Goal: Task Accomplishment & Management: Use online tool/utility

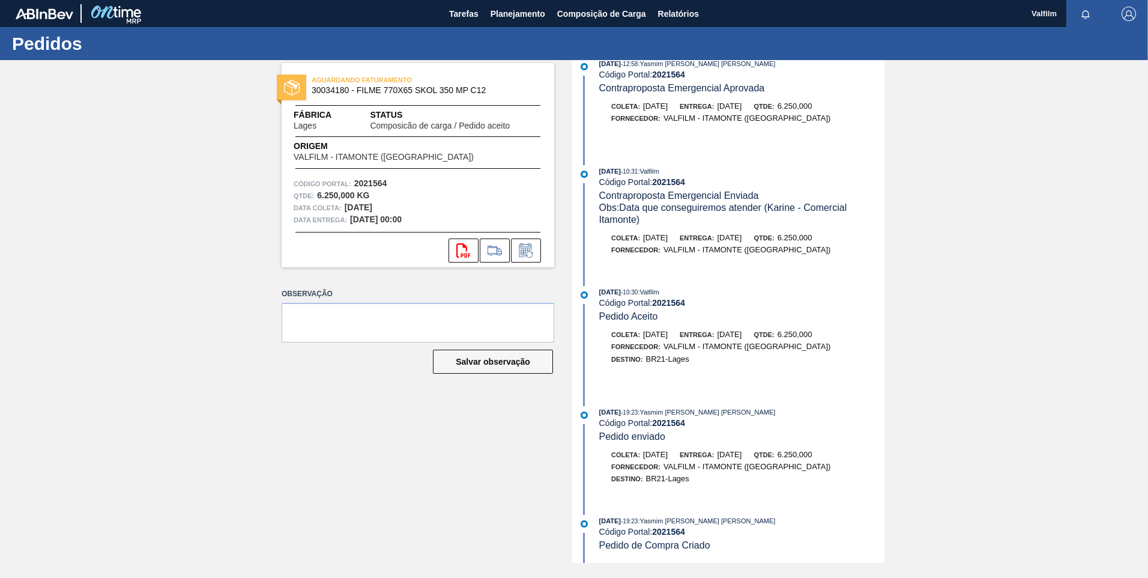
scroll to position [384, 0]
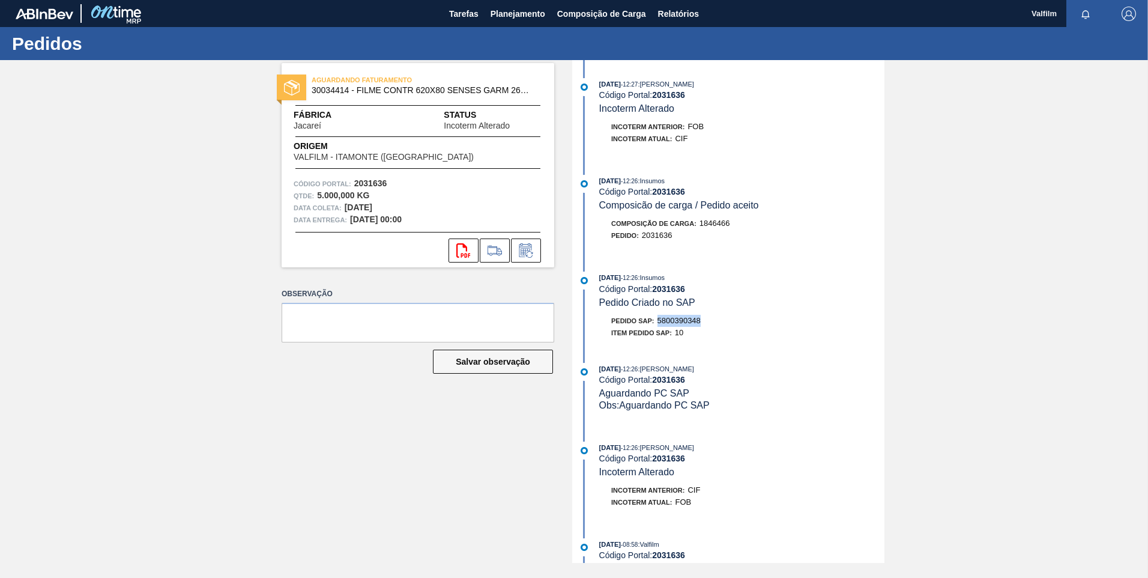
drag, startPoint x: 683, startPoint y: 321, endPoint x: 657, endPoint y: 319, distance: 26.5
click at [657, 319] on div "Pedido SAP: 5800390348" at bounding box center [741, 321] width 285 height 12
copy span "5800390348"
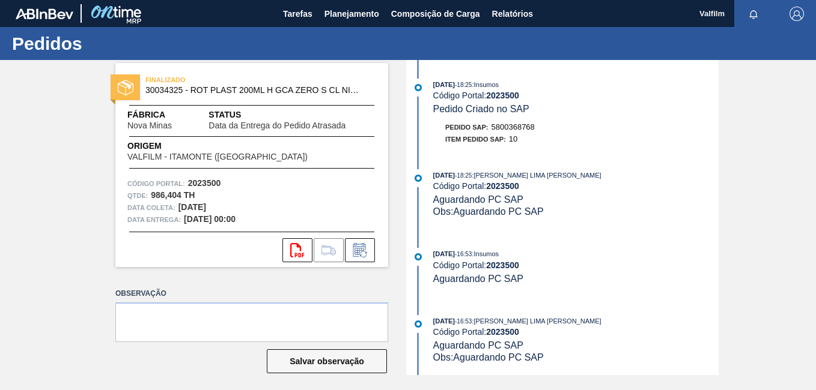
scroll to position [1261, 0]
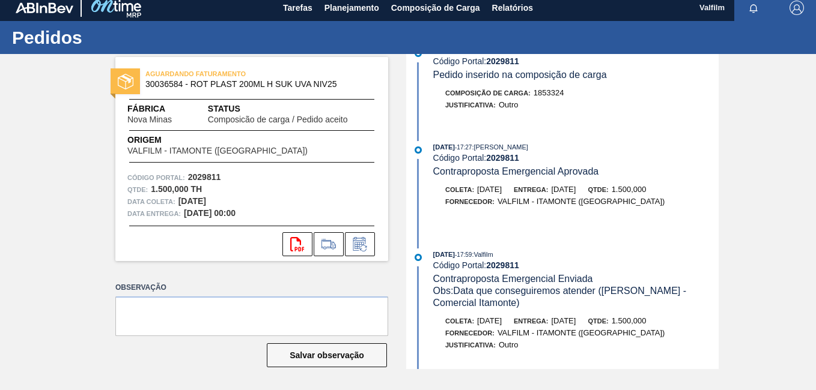
scroll to position [300, 0]
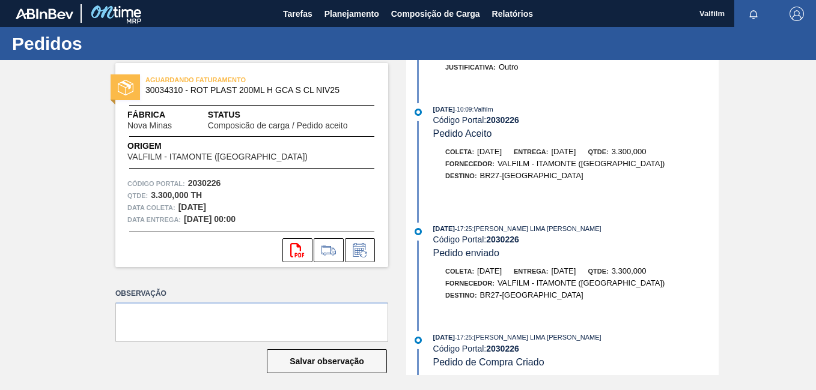
scroll to position [344, 0]
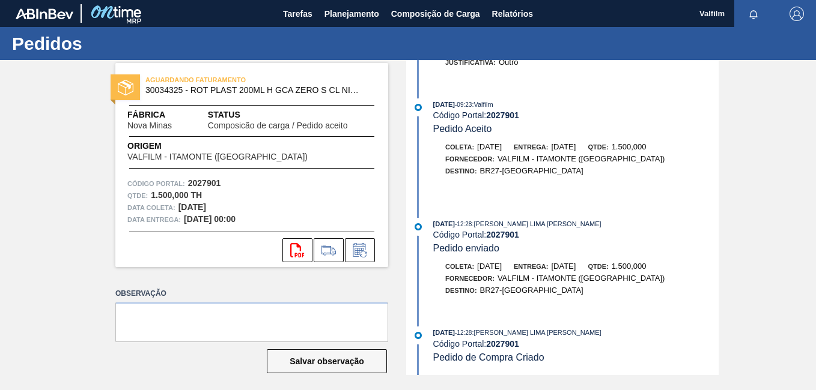
scroll to position [344, 0]
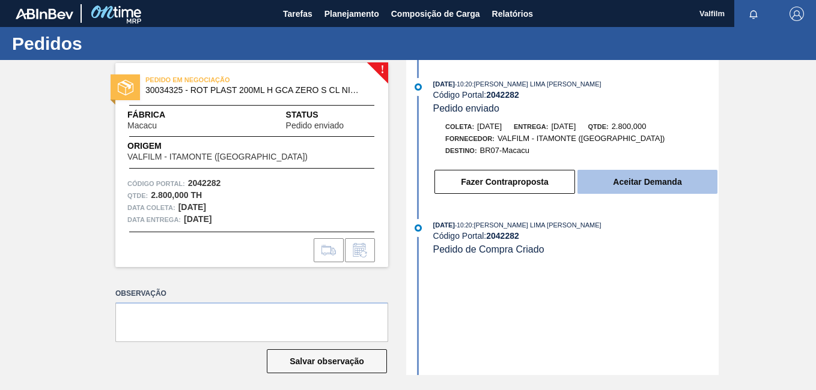
click at [613, 179] on button "Aceitar Demanda" at bounding box center [647, 182] width 140 height 24
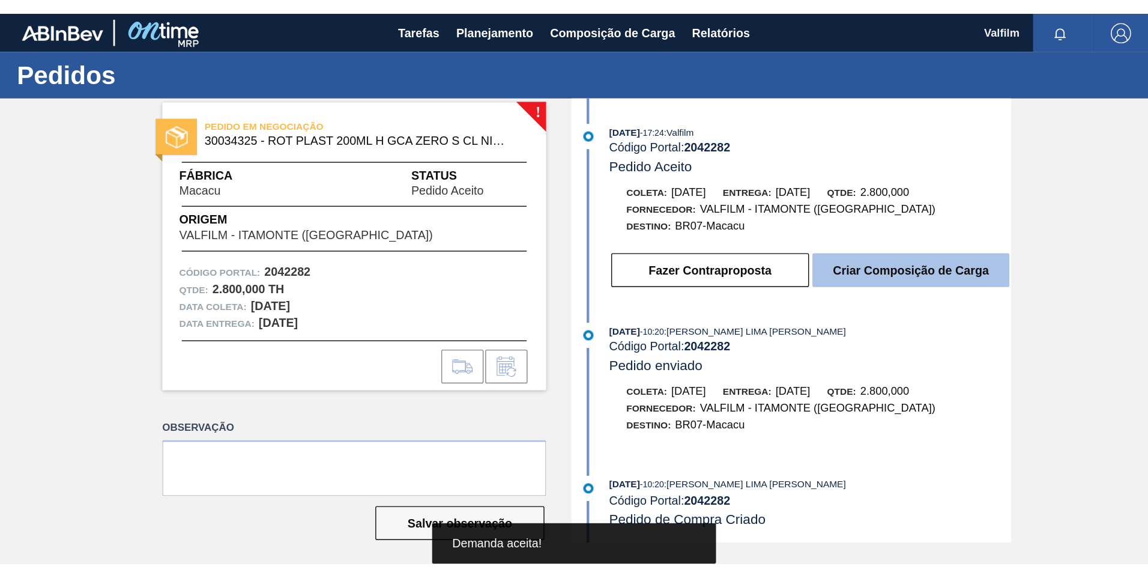
scroll to position [2, 0]
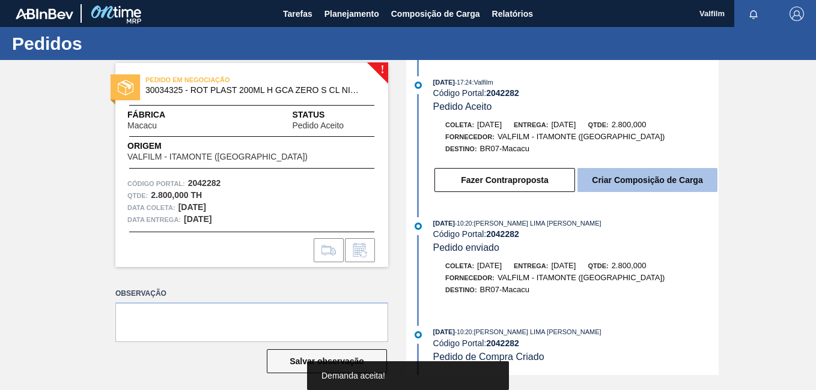
click at [622, 187] on button "Criar Composição de Carga" at bounding box center [647, 180] width 140 height 24
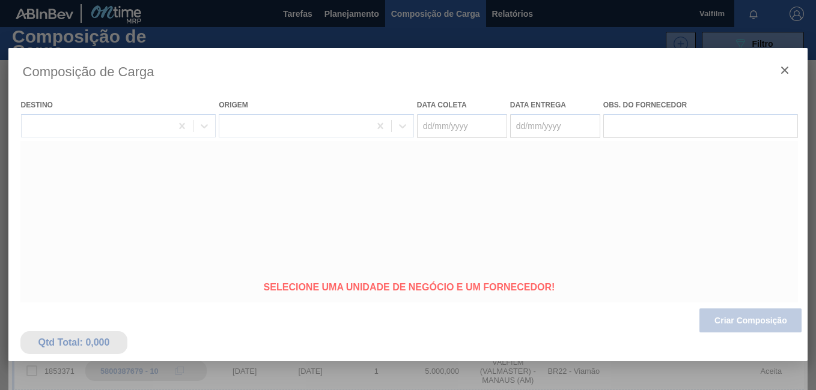
type coleta "[DATE]"
type Entrega "[DATE]"
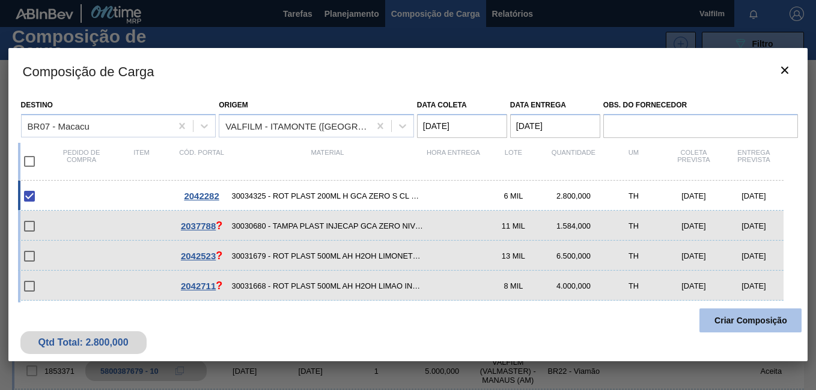
click at [760, 324] on button "Criar Composição" at bounding box center [750, 321] width 102 height 24
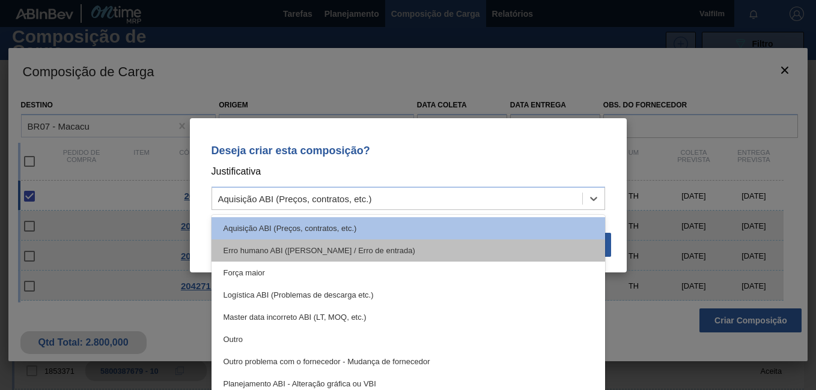
drag, startPoint x: 359, startPoint y: 207, endPoint x: 270, endPoint y: 253, distance: 101.0
click at [358, 207] on div "Aquisição ABI (Preços, contratos, etc.)" at bounding box center [407, 198] width 393 height 23
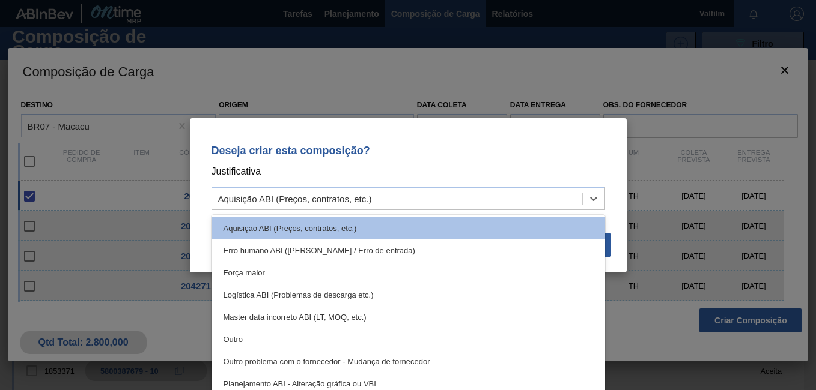
click at [283, 333] on div "Outro" at bounding box center [407, 340] width 393 height 22
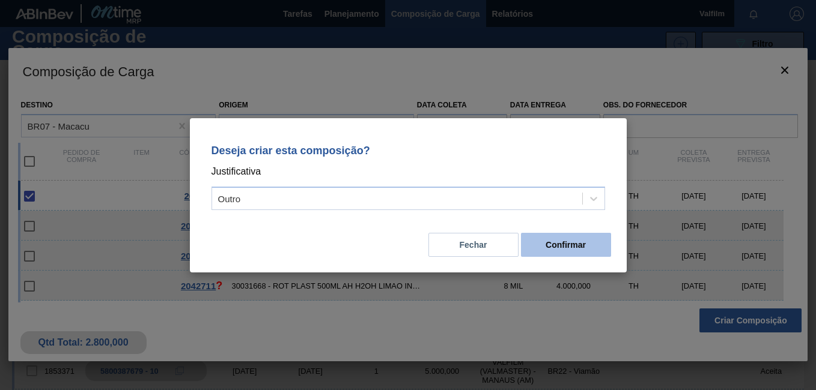
click at [565, 249] on button "Confirmar" at bounding box center [566, 245] width 90 height 24
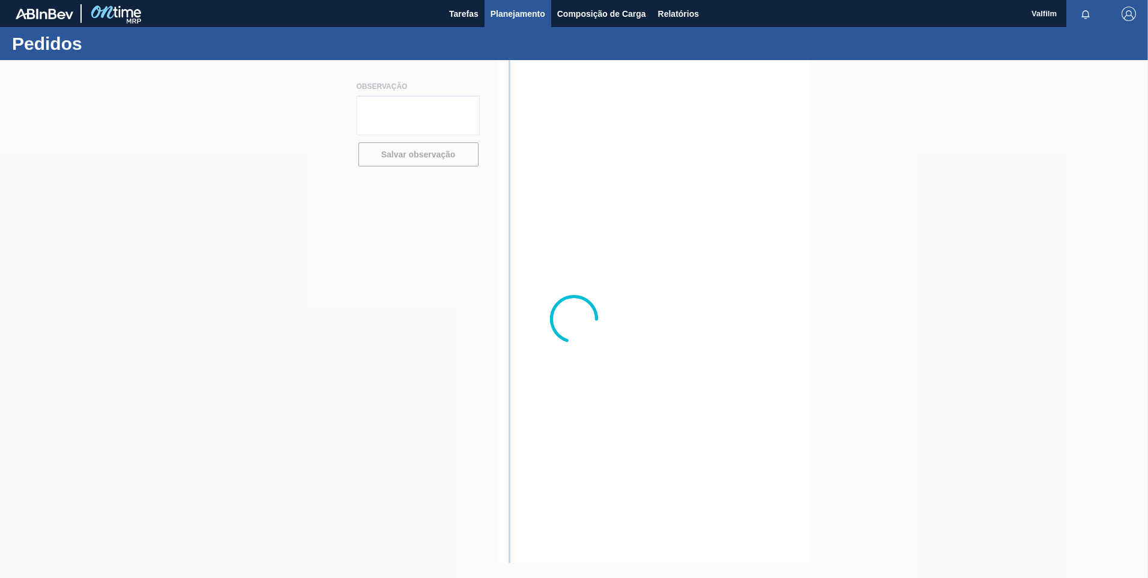
click at [508, 15] on span "Planejamento" at bounding box center [518, 14] width 55 height 14
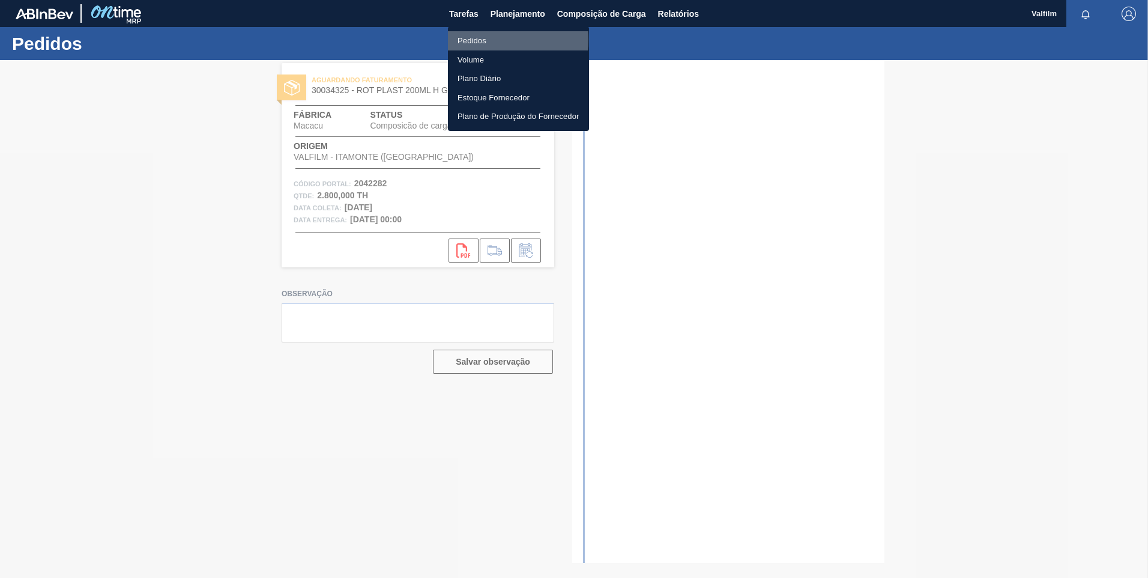
drag, startPoint x: 469, startPoint y: 39, endPoint x: 492, endPoint y: 39, distance: 22.8
click at [469, 39] on li "Pedidos" at bounding box center [518, 40] width 141 height 19
